Goal: Task Accomplishment & Management: Complete application form

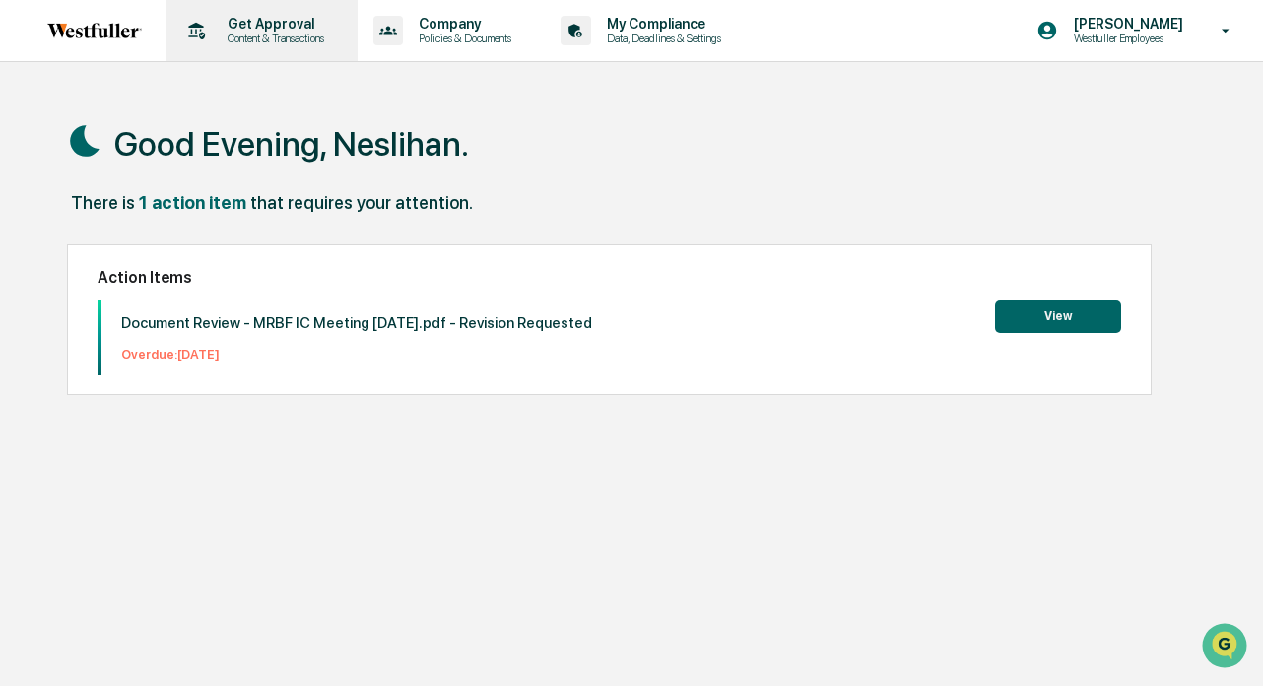
click at [299, 27] on p "Get Approval" at bounding box center [273, 24] width 122 height 16
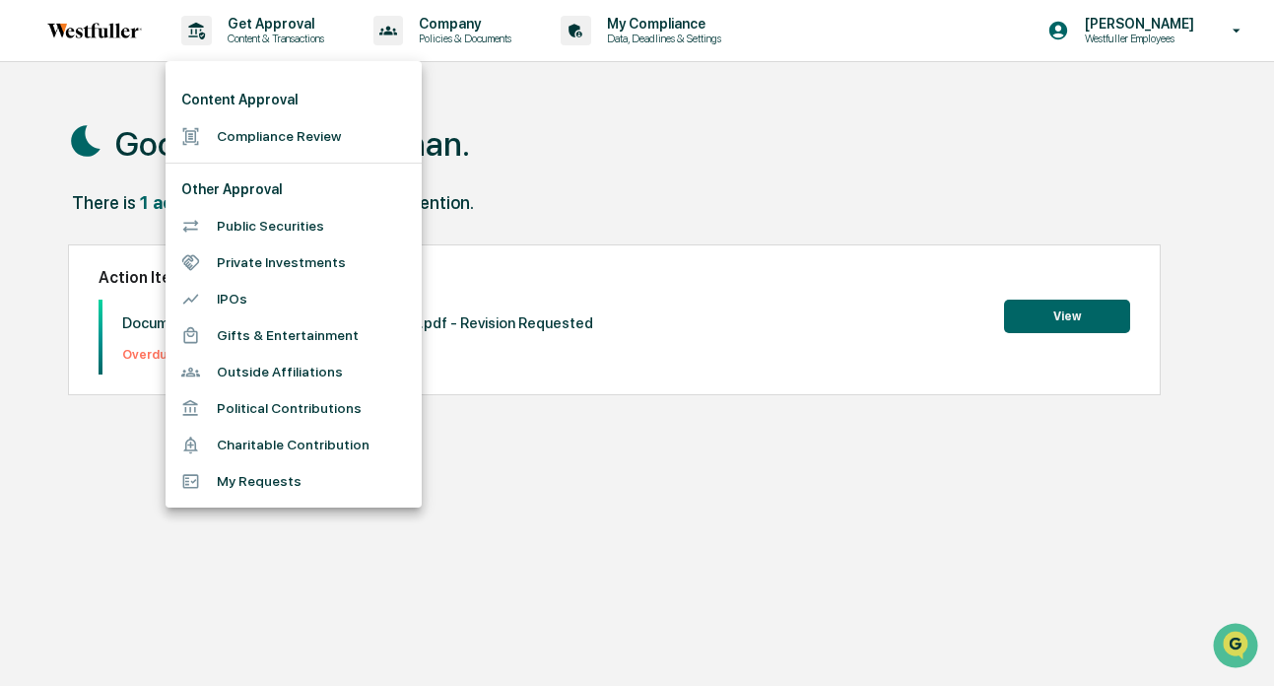
click at [261, 139] on li "Compliance Review" at bounding box center [294, 136] width 256 height 36
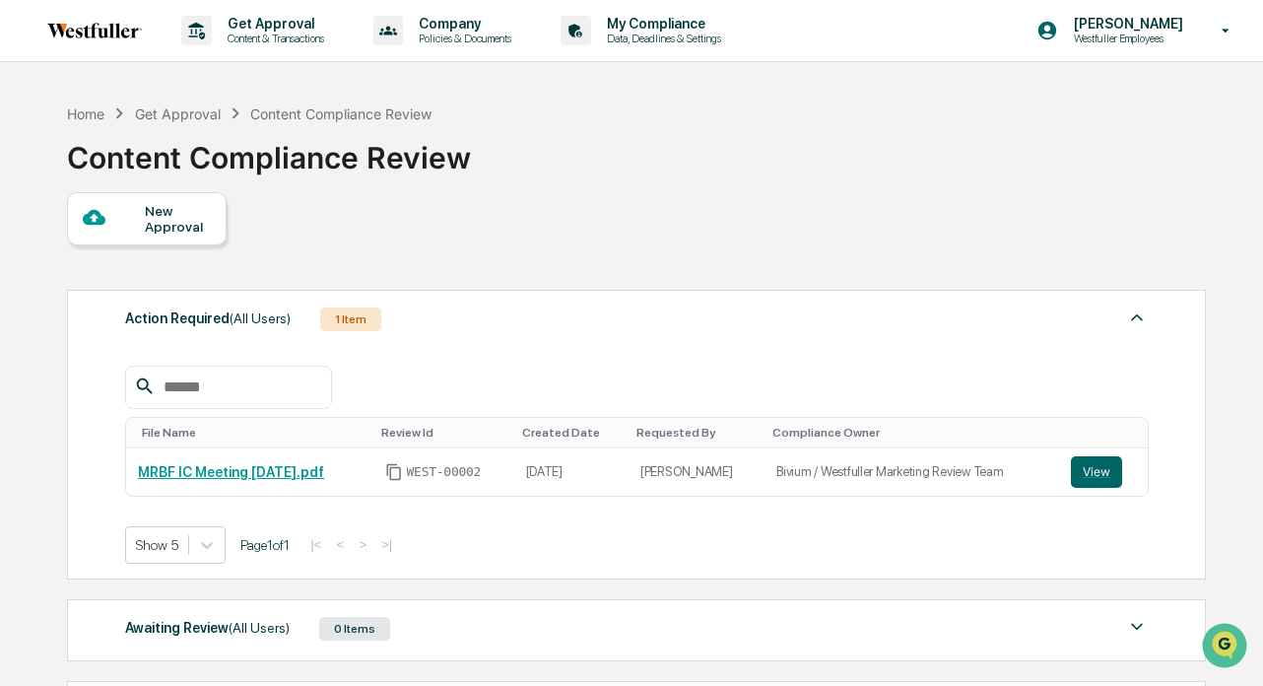
click at [160, 217] on div "New Approval" at bounding box center [178, 219] width 66 height 32
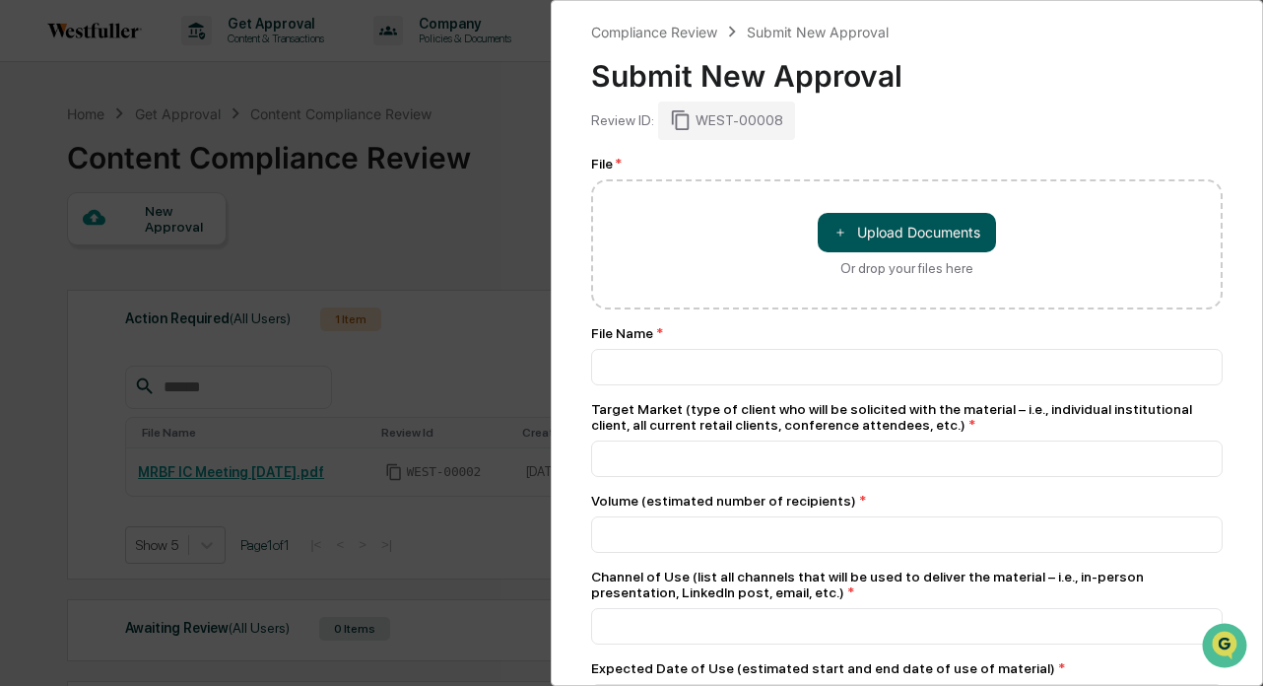
click at [960, 224] on button "＋ Upload Documents" at bounding box center [907, 232] width 178 height 39
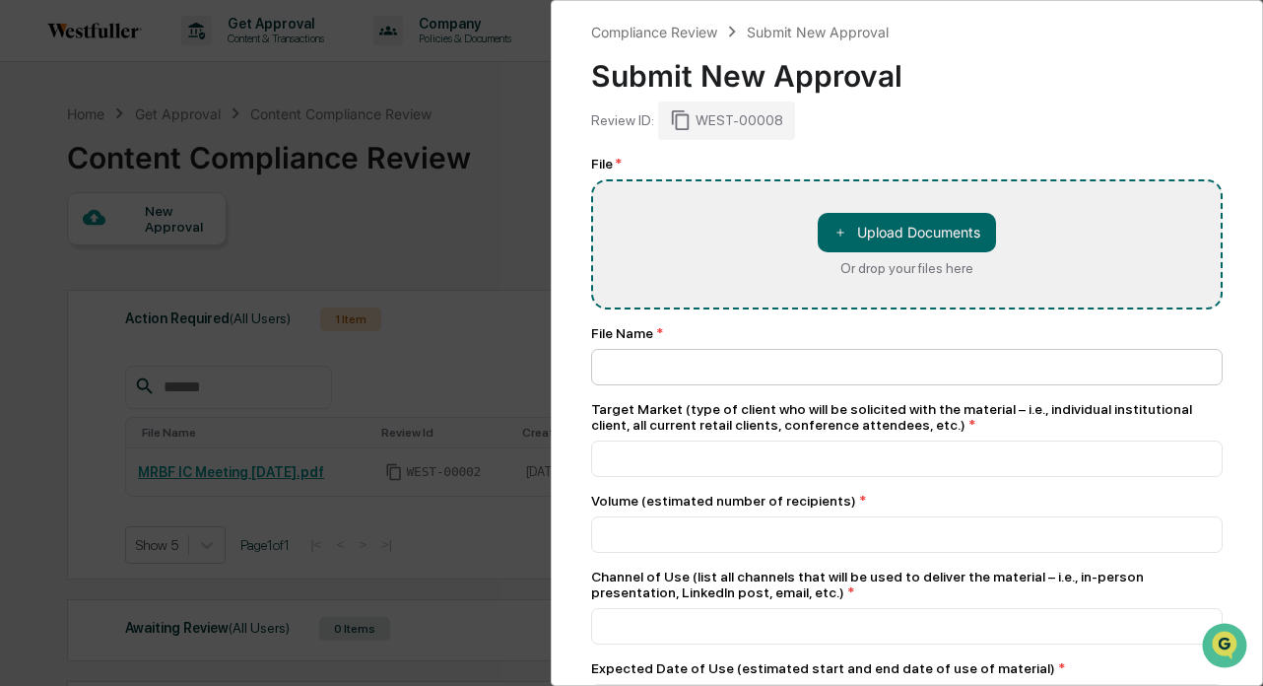
type input "**********"
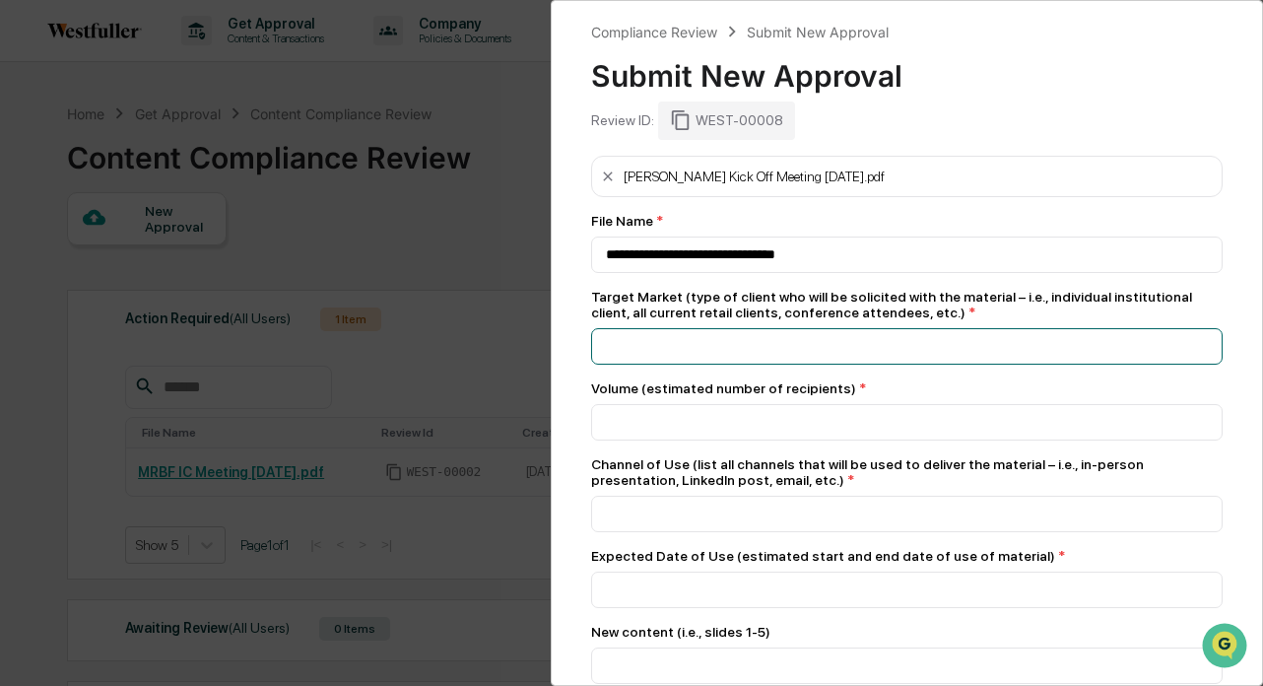
click at [740, 341] on input at bounding box center [907, 346] width 632 height 36
type input "**********"
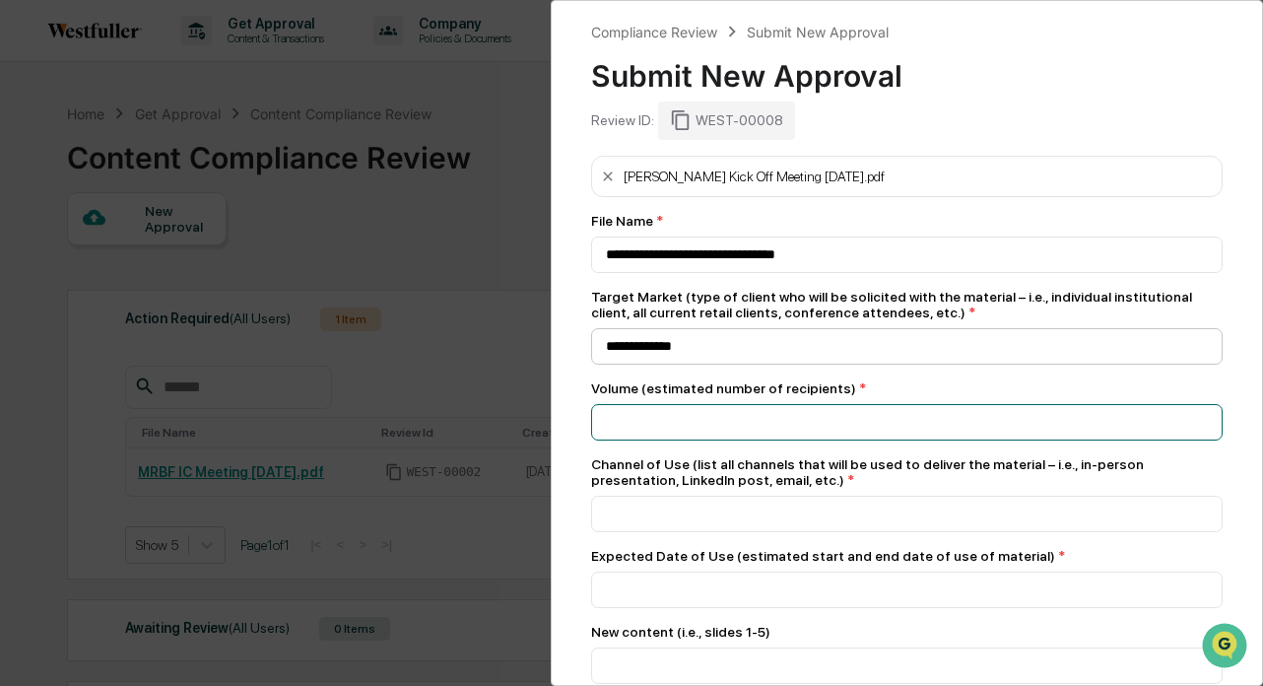
type input "*"
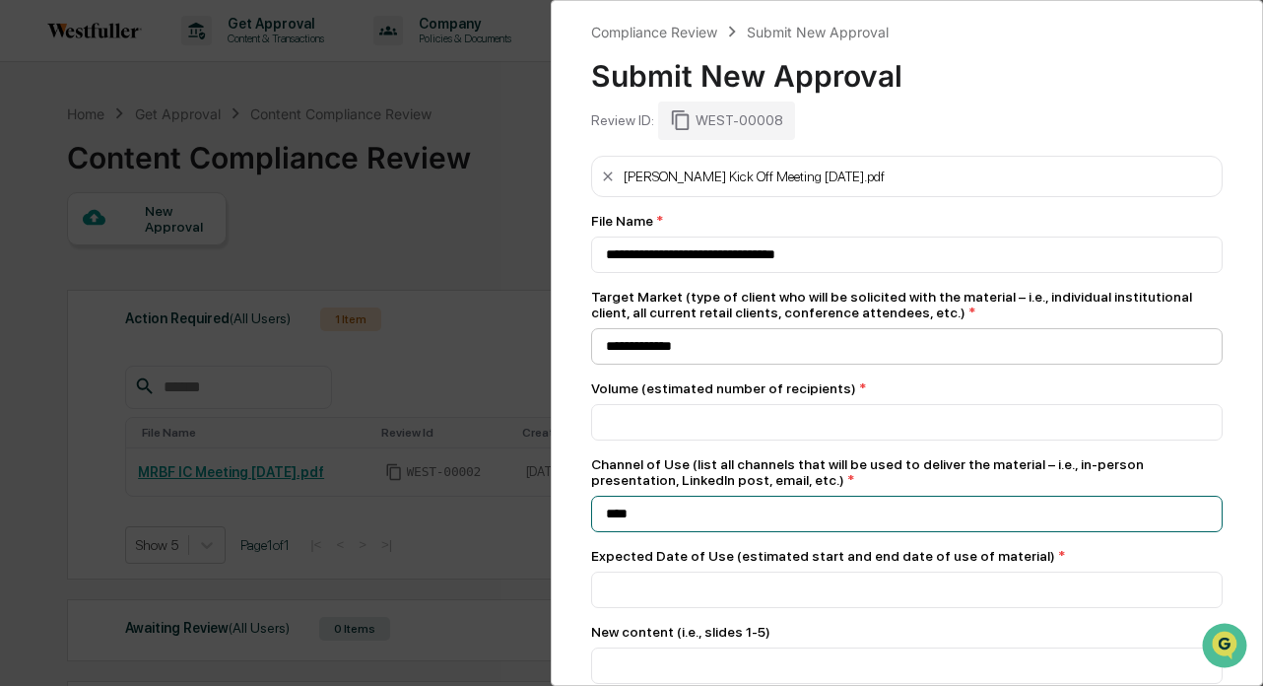
type input "****"
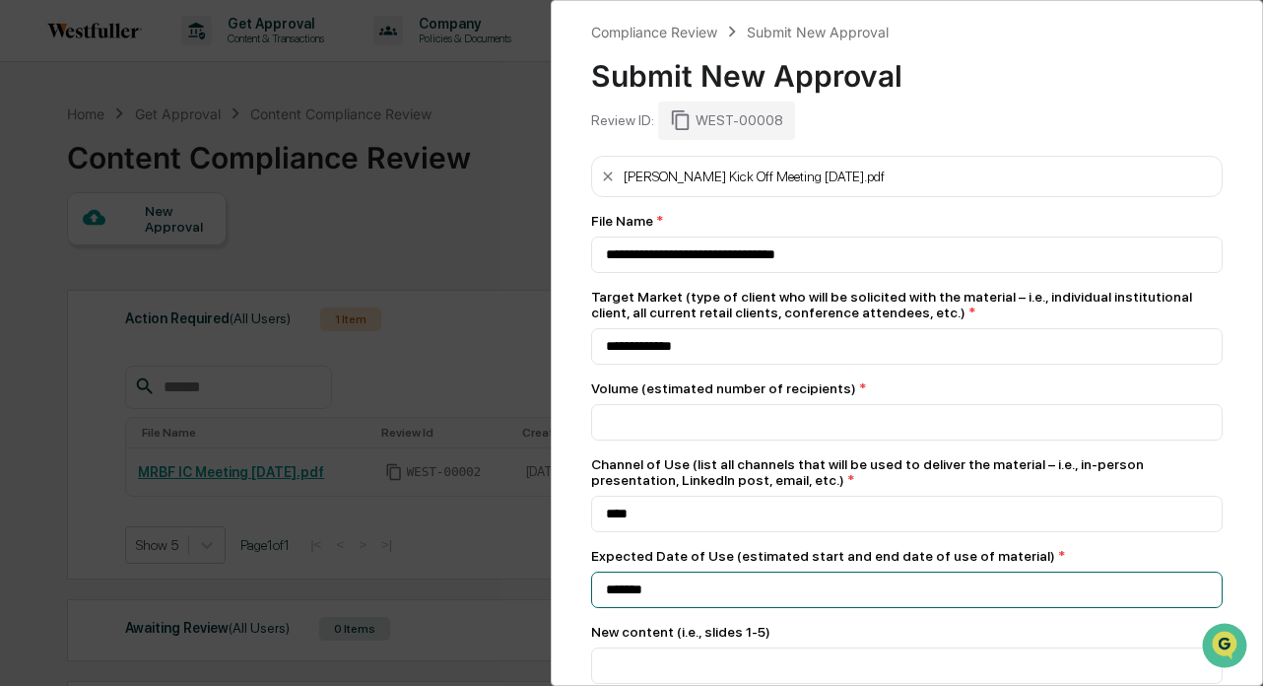
type input "*******"
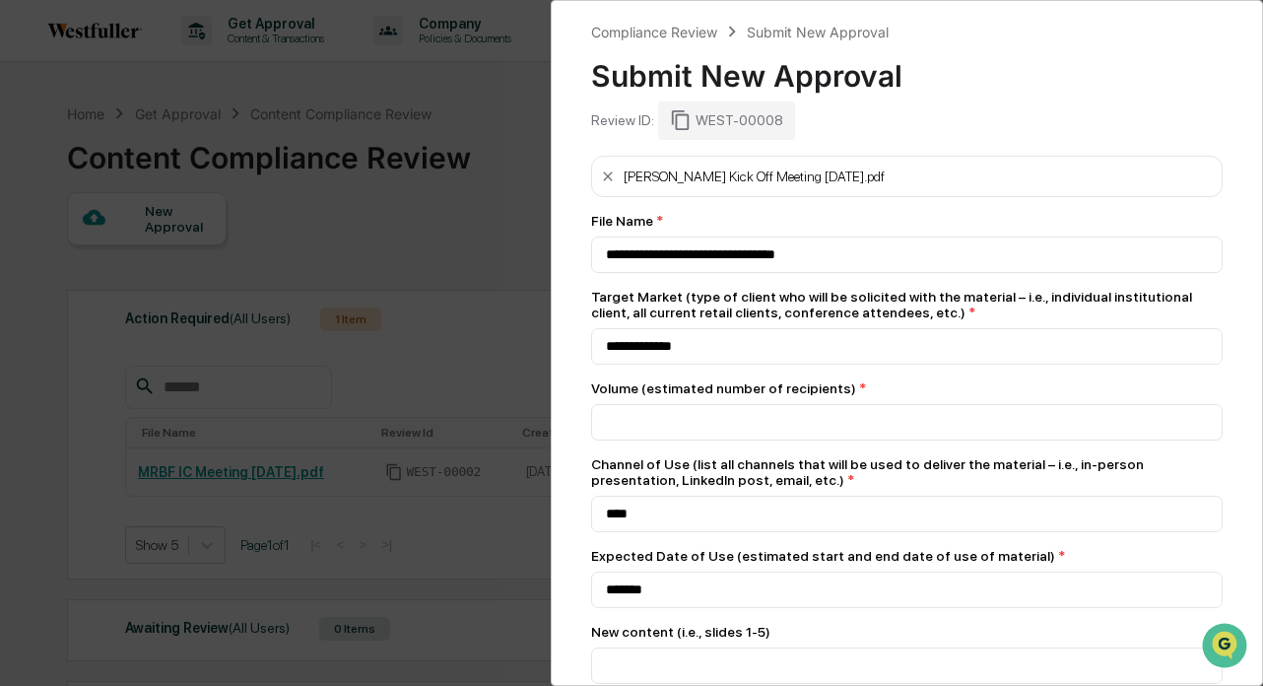
click at [820, 474] on div "Channel of Use (list all channels that will be used to deliver the material – i…" at bounding box center [907, 472] width 632 height 32
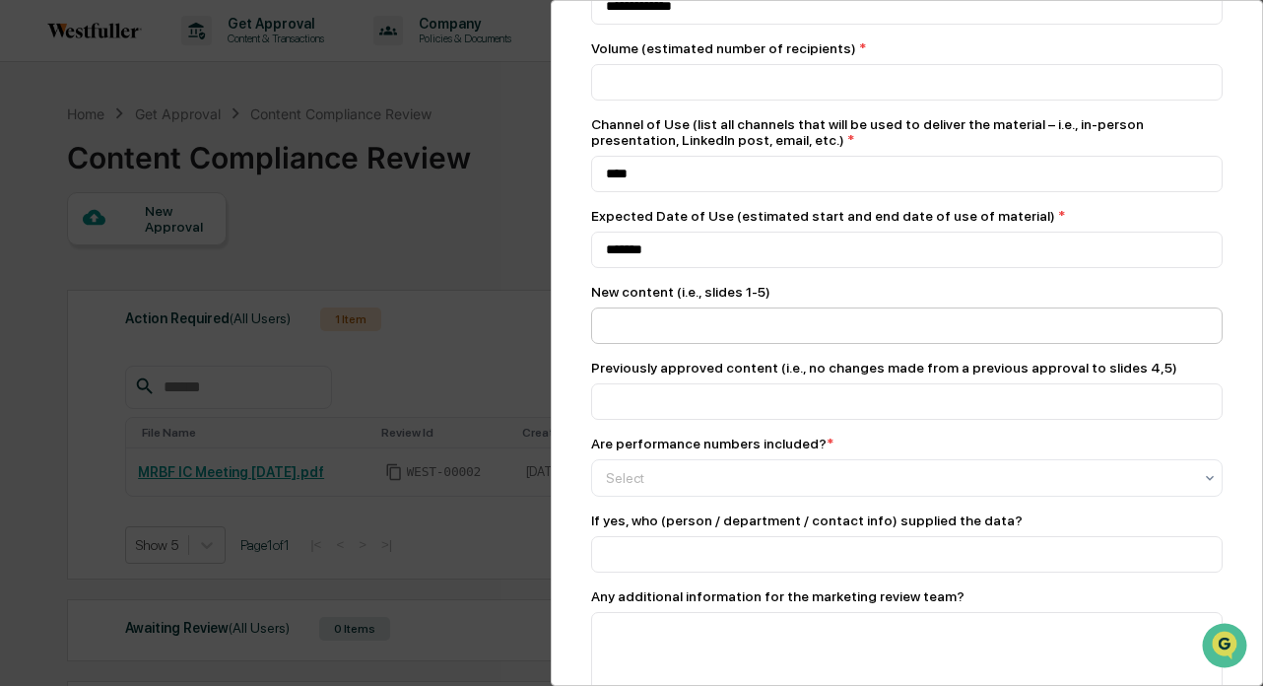
scroll to position [458, 0]
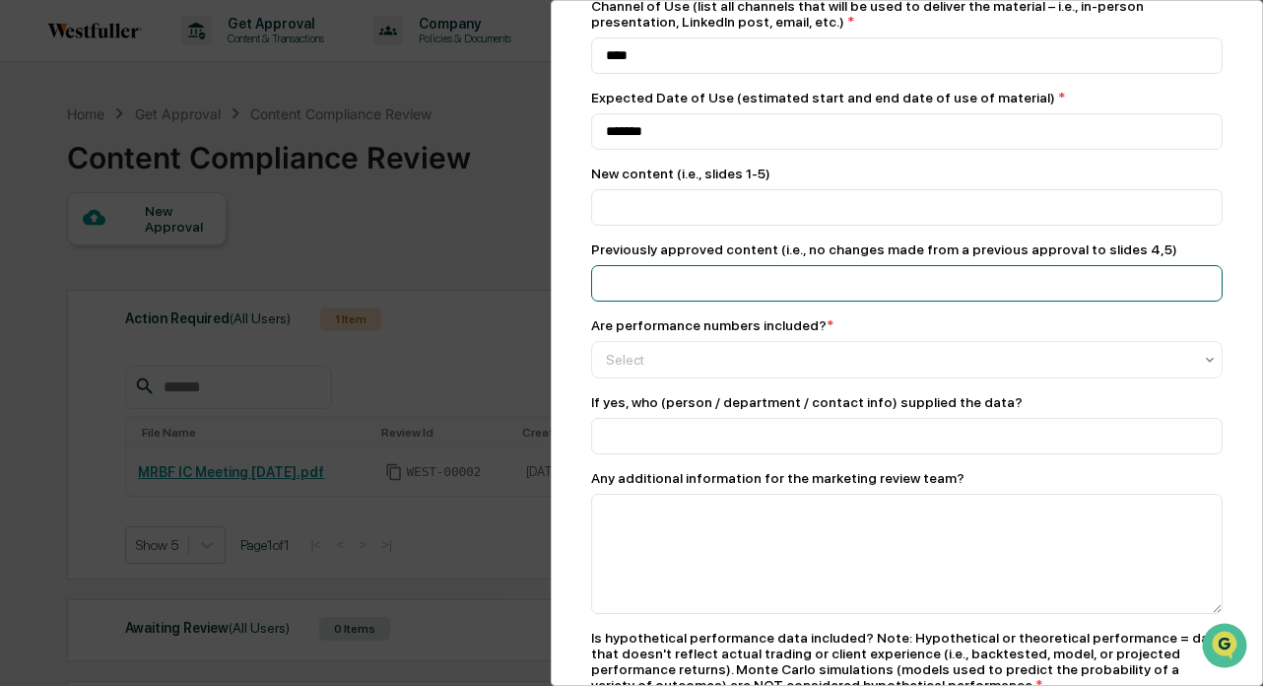
click at [749, 300] on input at bounding box center [907, 283] width 632 height 36
type input "**********"
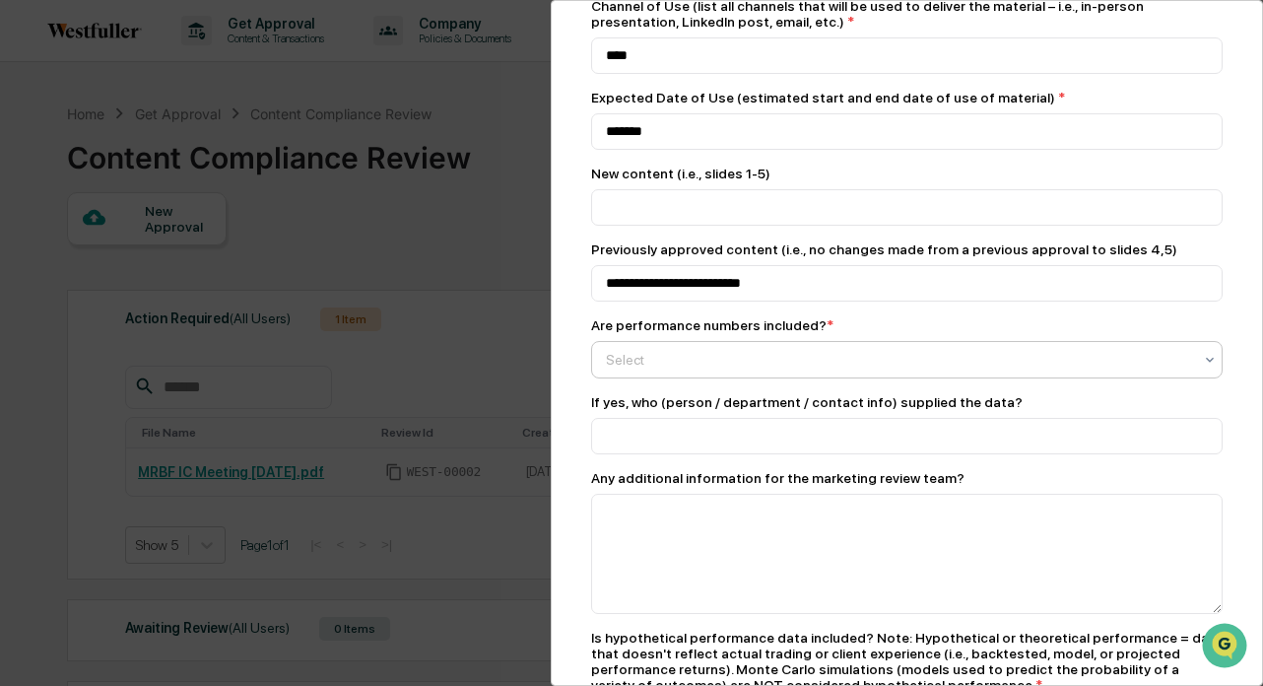
click at [714, 369] on div at bounding box center [899, 360] width 586 height 20
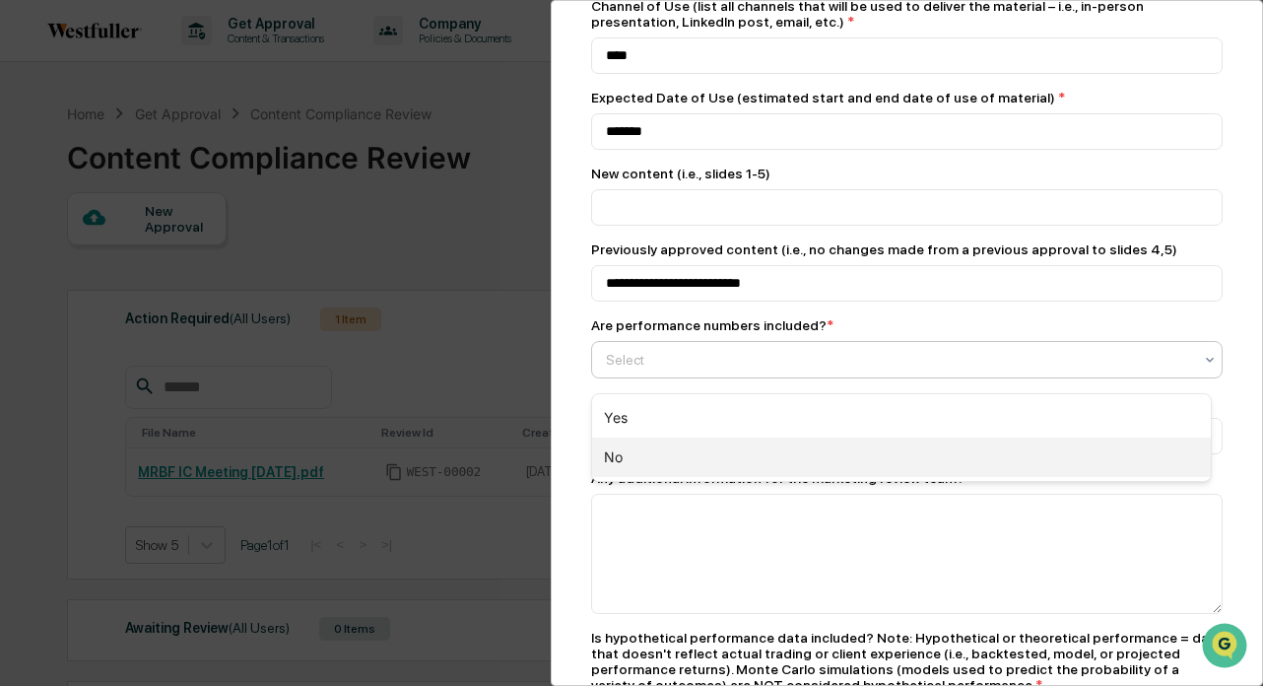
click at [689, 456] on div "No" at bounding box center [901, 456] width 619 height 39
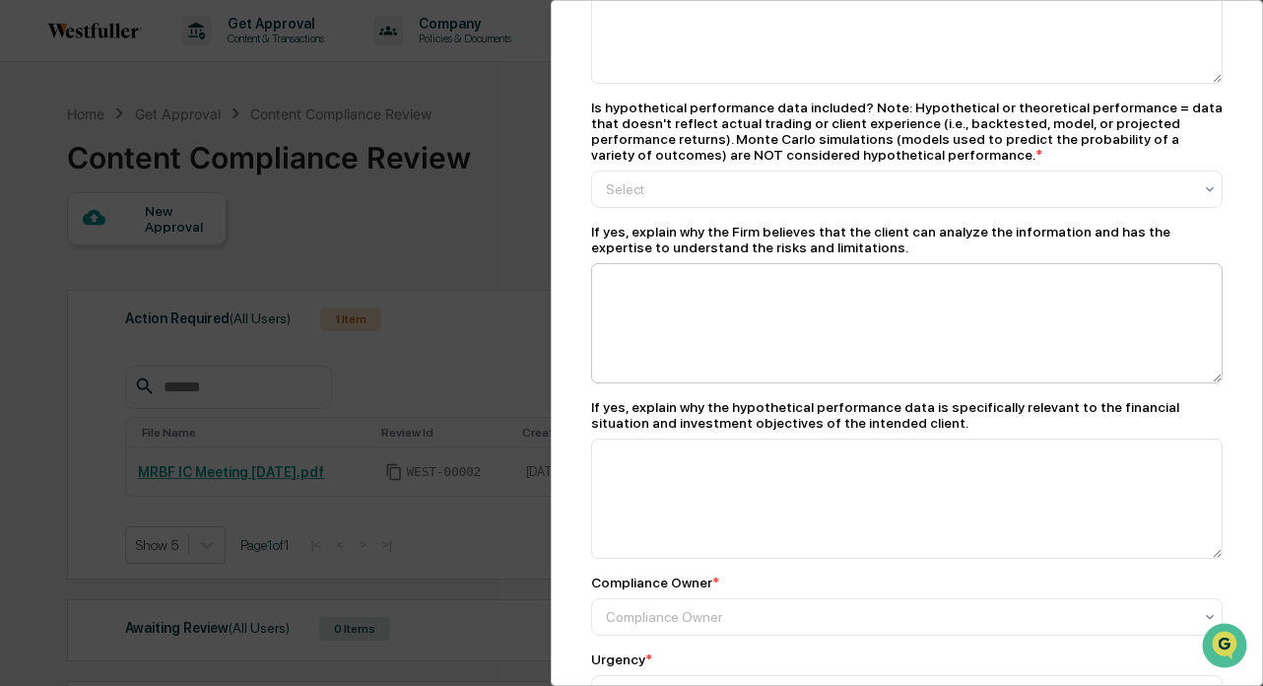
scroll to position [989, 0]
click at [842, 198] on div at bounding box center [899, 188] width 586 height 20
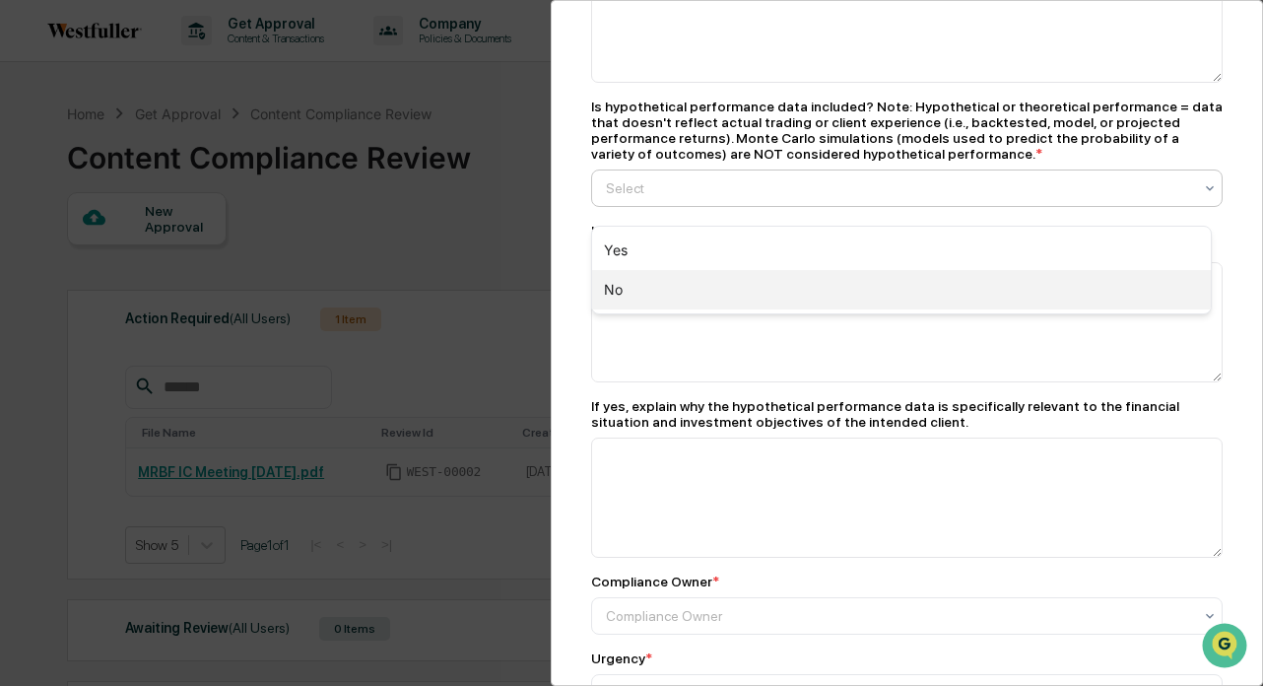
click at [810, 284] on div "No" at bounding box center [901, 289] width 619 height 39
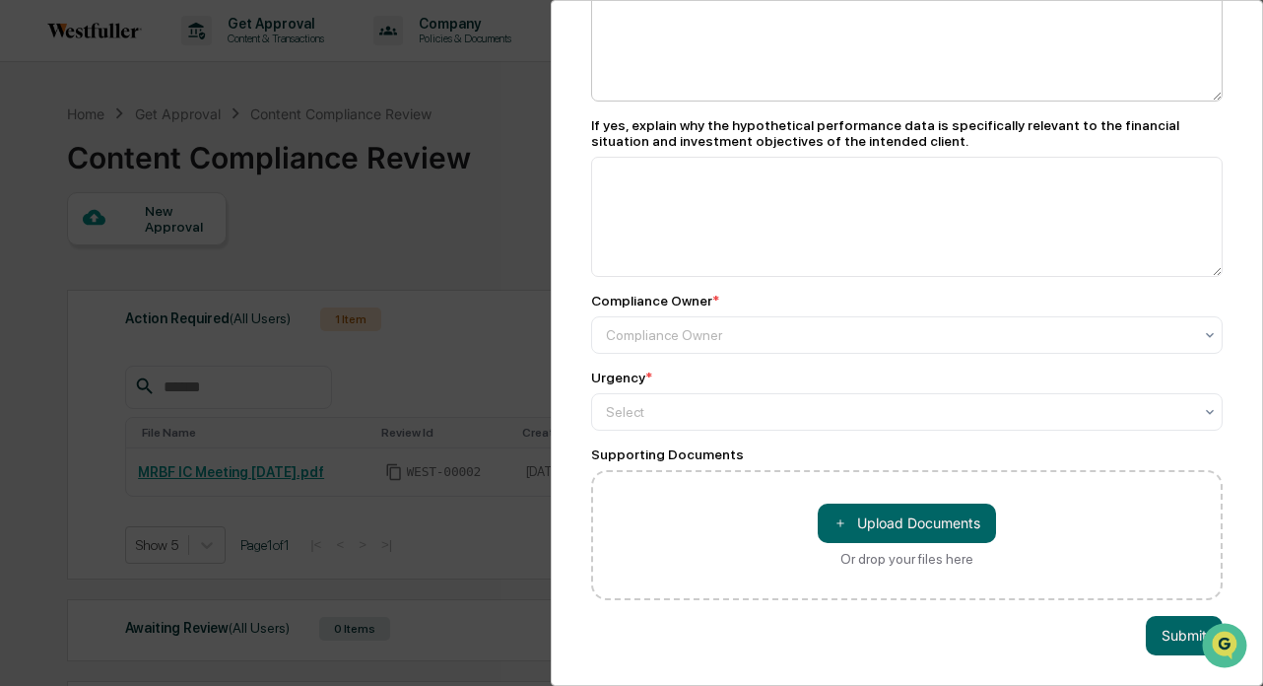
scroll to position [1298, 0]
click at [792, 325] on div at bounding box center [899, 335] width 586 height 20
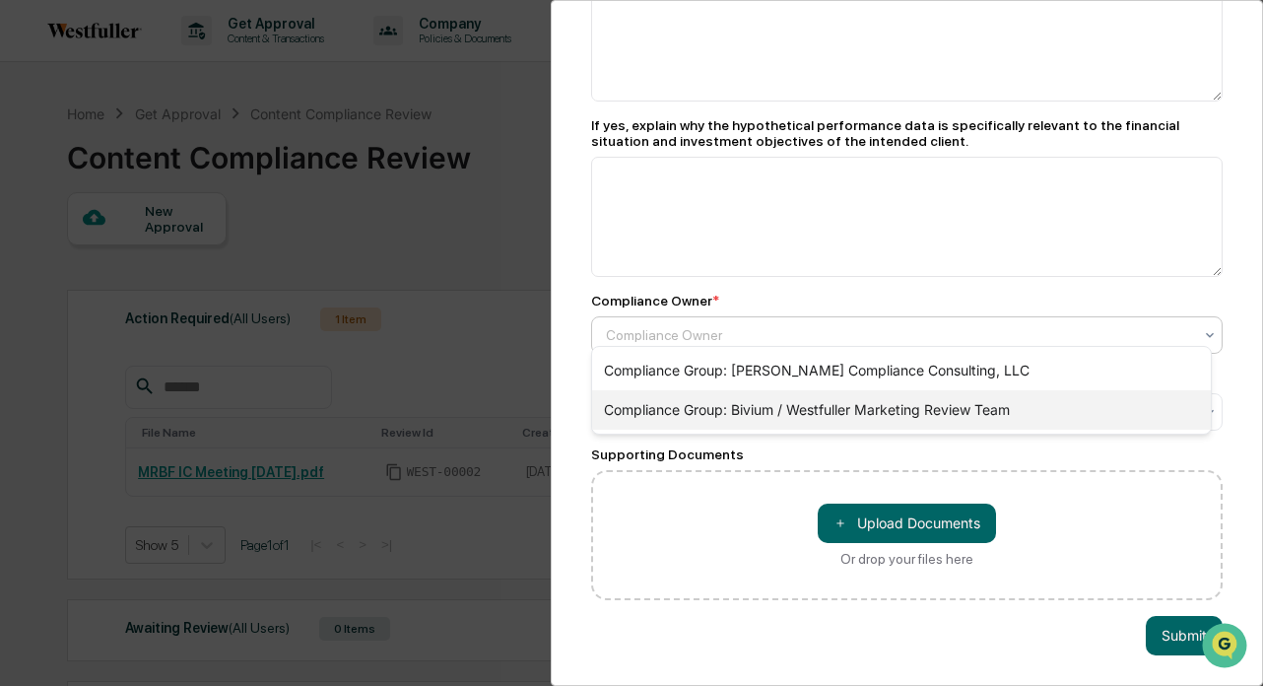
click at [755, 404] on div "Compliance Group: Bivium / Westfuller Marketing Review Team" at bounding box center [901, 409] width 619 height 39
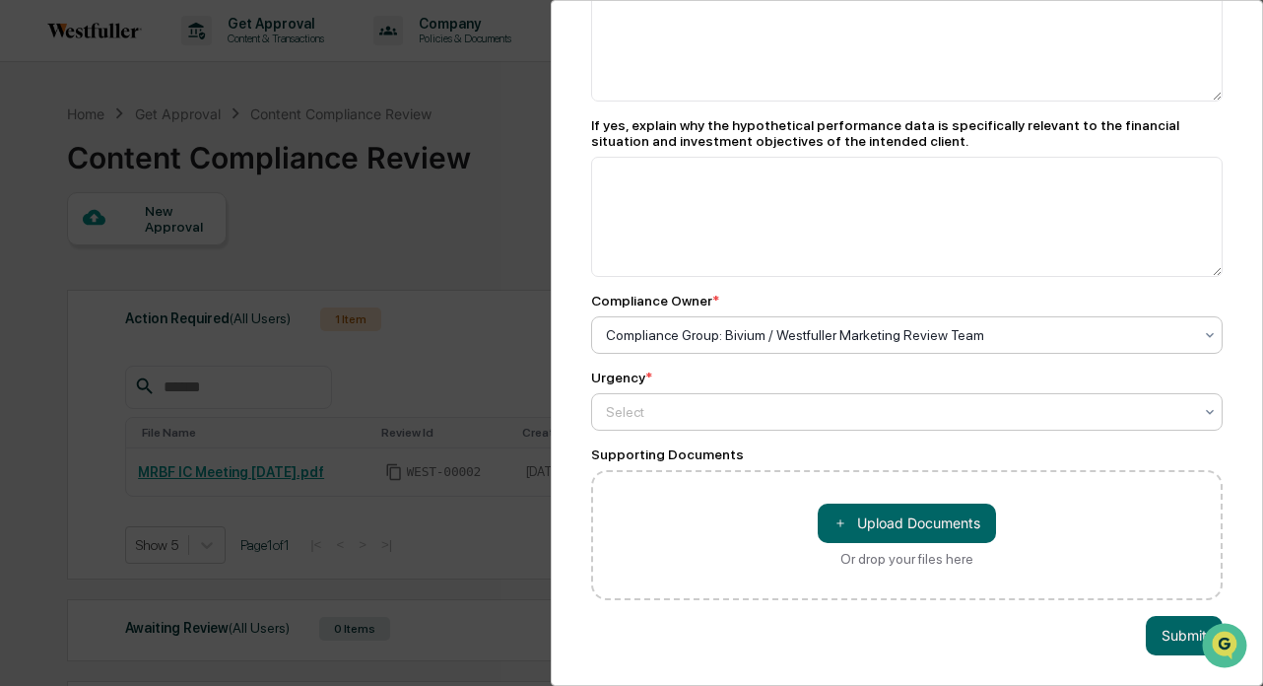
click at [736, 405] on div at bounding box center [899, 412] width 586 height 20
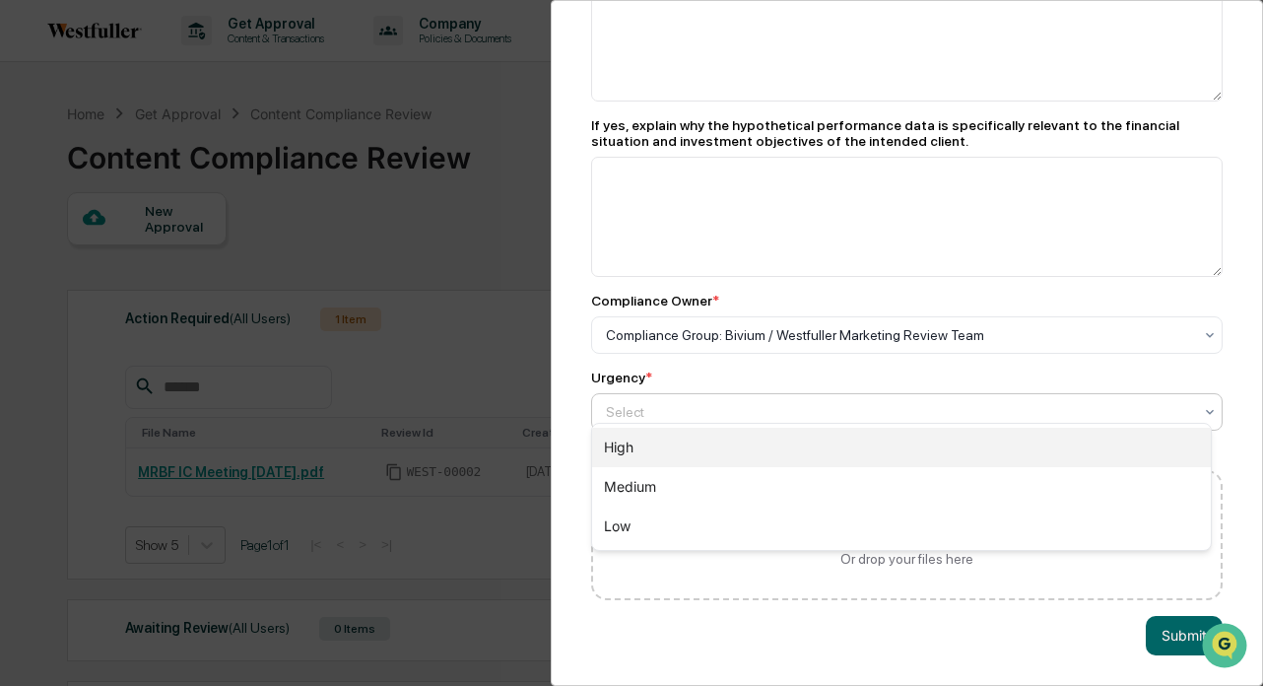
click at [715, 449] on div "High" at bounding box center [901, 447] width 619 height 39
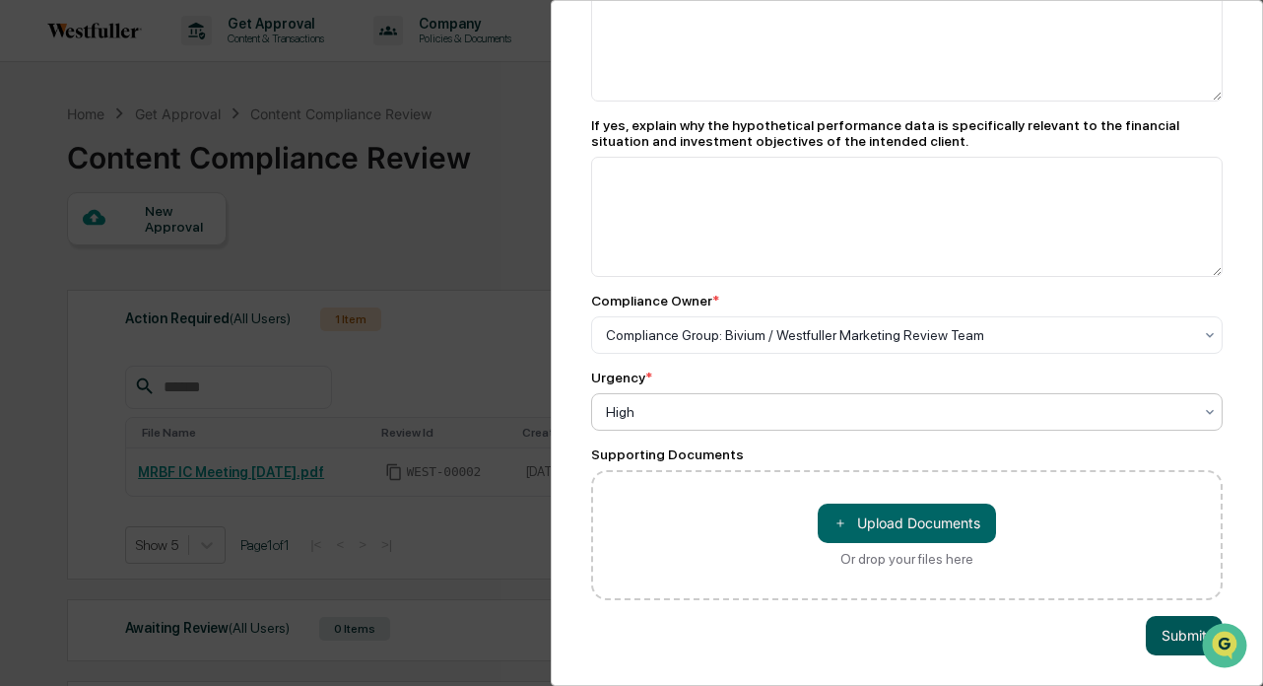
click at [1165, 621] on button "Submit" at bounding box center [1184, 635] width 77 height 39
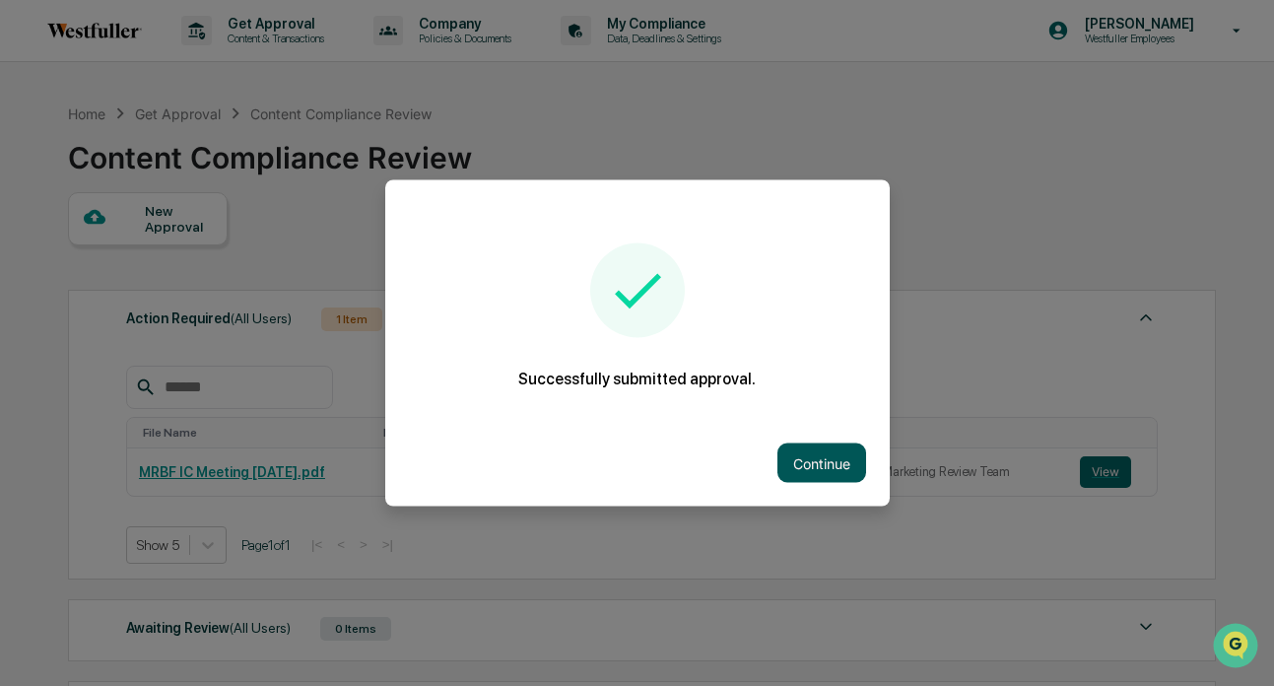
click at [825, 458] on button "Continue" at bounding box center [821, 462] width 89 height 39
